Goal: Information Seeking & Learning: Learn about a topic

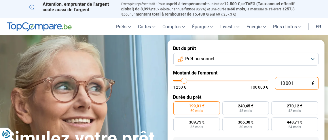
drag, startPoint x: 303, startPoint y: 86, endPoint x: 243, endPoint y: 81, distance: 60.4
click at [243, 81] on div "10 001 € 1 250 € 100 000 €" at bounding box center [246, 83] width 146 height 13
type input "10000"
radio input "true"
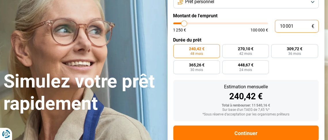
scroll to position [72, 0]
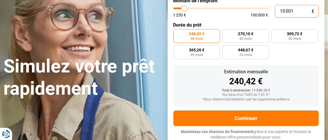
type input "3"
type input "1250"
type input "36"
type input "1250"
type input "360"
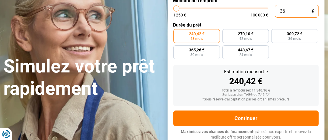
type input "1250"
type input "3 600"
type input "3500"
type input "36 000"
type input "36000"
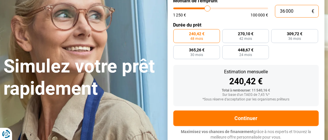
radio input "false"
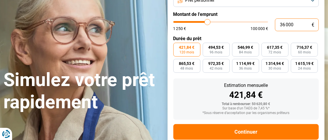
scroll to position [59, 0]
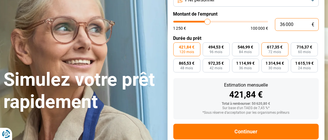
type input "36 000"
click at [274, 53] on span "72 mois" at bounding box center [275, 51] width 13 height 3
click at [265, 46] on input "617,35 € 72 mois" at bounding box center [264, 44] width 4 height 4
radio input "true"
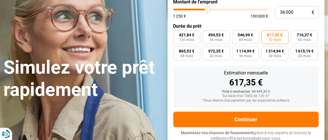
scroll to position [72, 0]
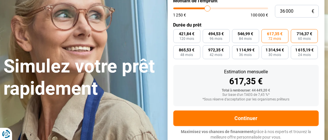
click at [309, 39] on span "60 mois" at bounding box center [304, 38] width 13 height 3
click at [295, 33] on input "716,37 € 60 mois" at bounding box center [293, 31] width 4 height 4
radio input "true"
